Goal: Task Accomplishment & Management: Manage account settings

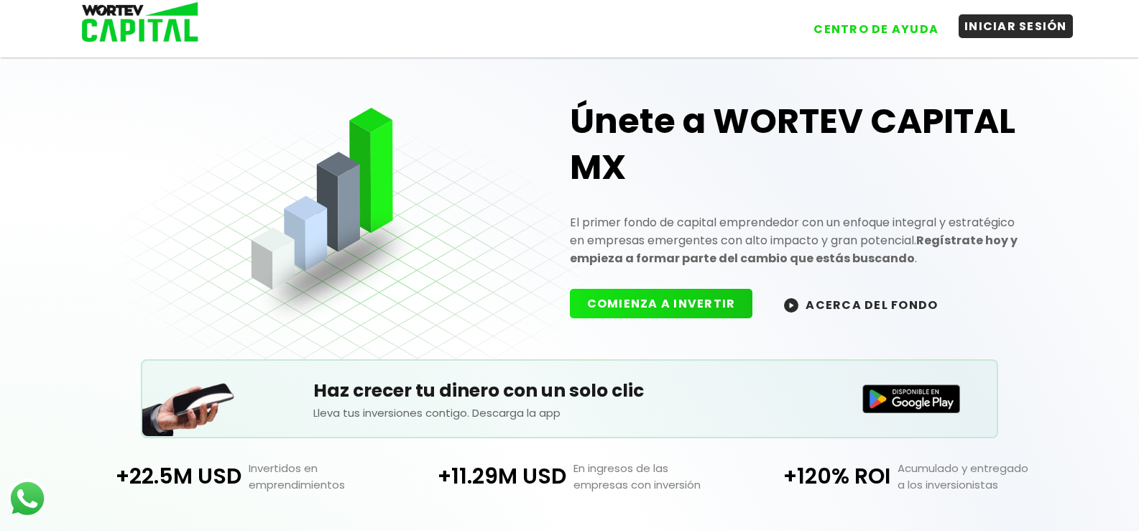
click at [1013, 29] on button "INICIAR SESIÓN" at bounding box center [1016, 26] width 114 height 24
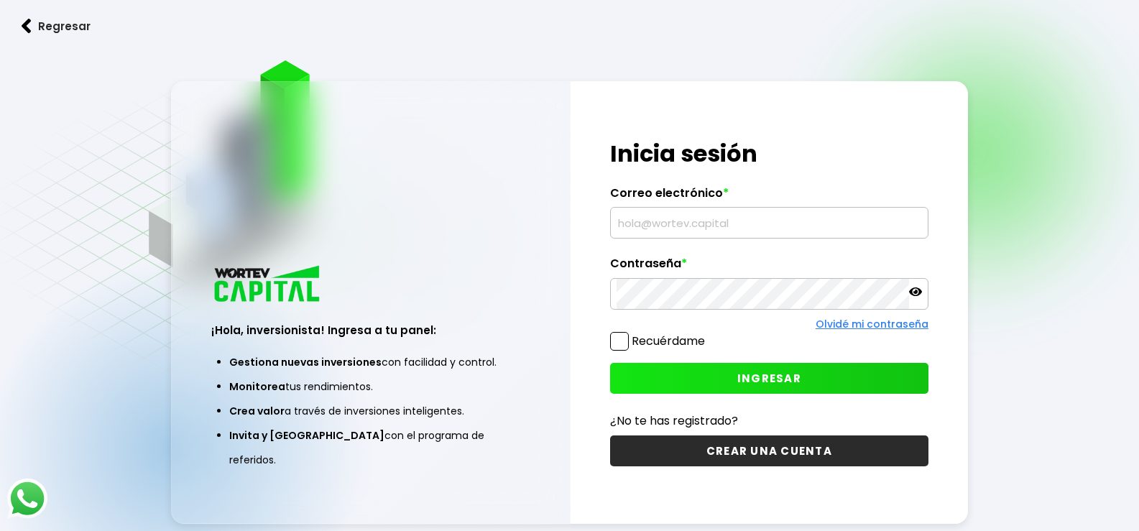
click at [1013, 29] on link "Regresar" at bounding box center [569, 26] width 1139 height 38
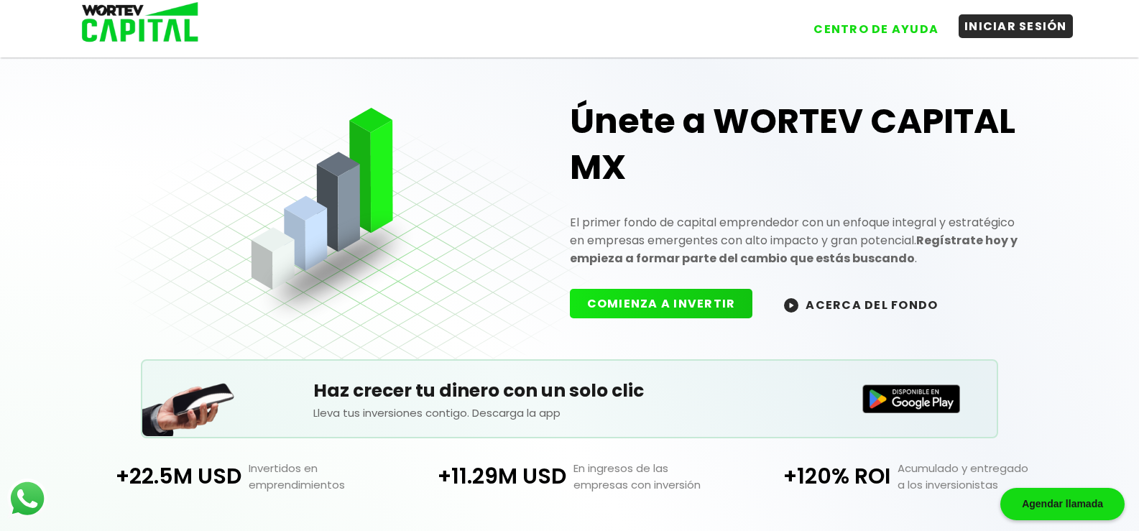
click at [1016, 29] on button "INICIAR SESIÓN" at bounding box center [1016, 26] width 114 height 24
